Goal: Navigation & Orientation: Find specific page/section

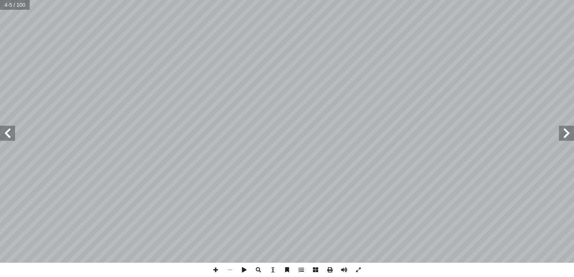
click at [8, 137] on span at bounding box center [7, 133] width 15 height 15
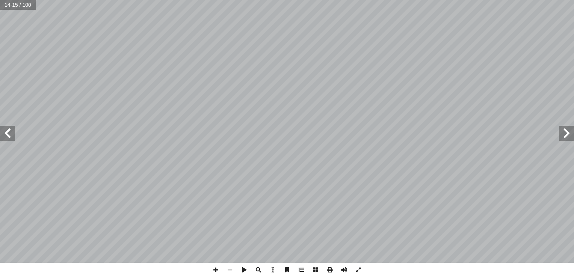
click at [567, 139] on span at bounding box center [566, 133] width 15 height 15
click at [216, 273] on span at bounding box center [215, 270] width 14 height 14
click at [8, 132] on span at bounding box center [7, 133] width 15 height 15
